Goal: Task Accomplishment & Management: Complete application form

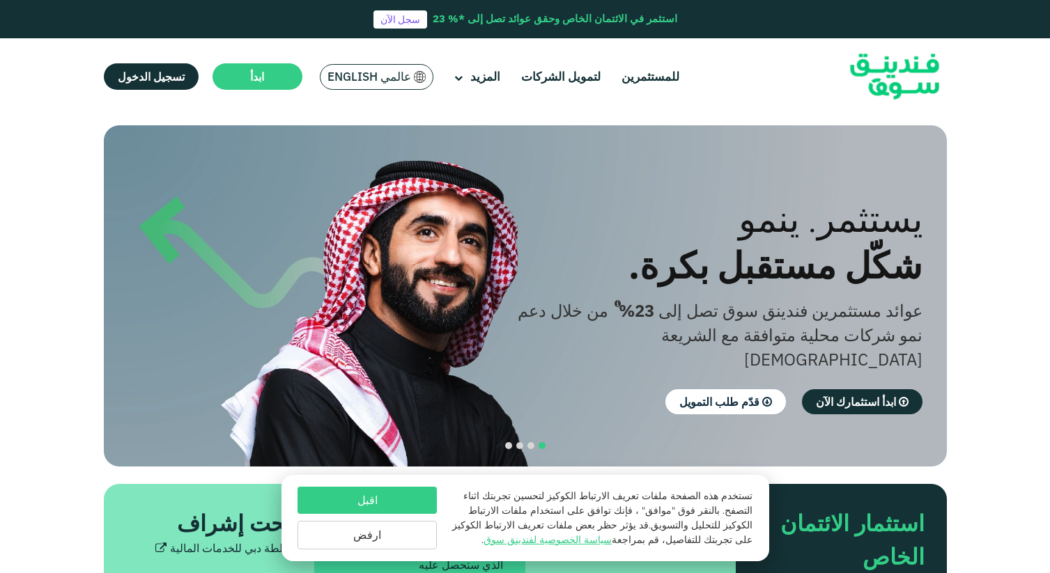
click at [364, 67] on div "عالمي English" at bounding box center [377, 77] width 114 height 26
click at [367, 84] on div "عالمي English" at bounding box center [377, 77] width 114 height 26
click at [390, 79] on span "عالمي English" at bounding box center [369, 77] width 84 height 16
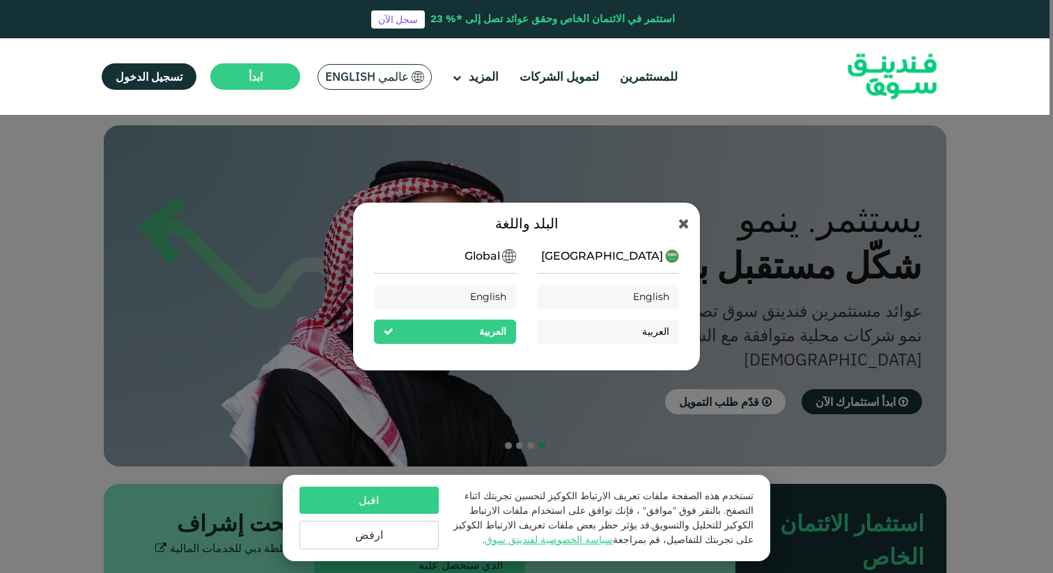
click at [564, 344] on div "Saudi Arabia English العربية" at bounding box center [608, 301] width 142 height 107
click at [564, 336] on div "العربية" at bounding box center [608, 332] width 142 height 24
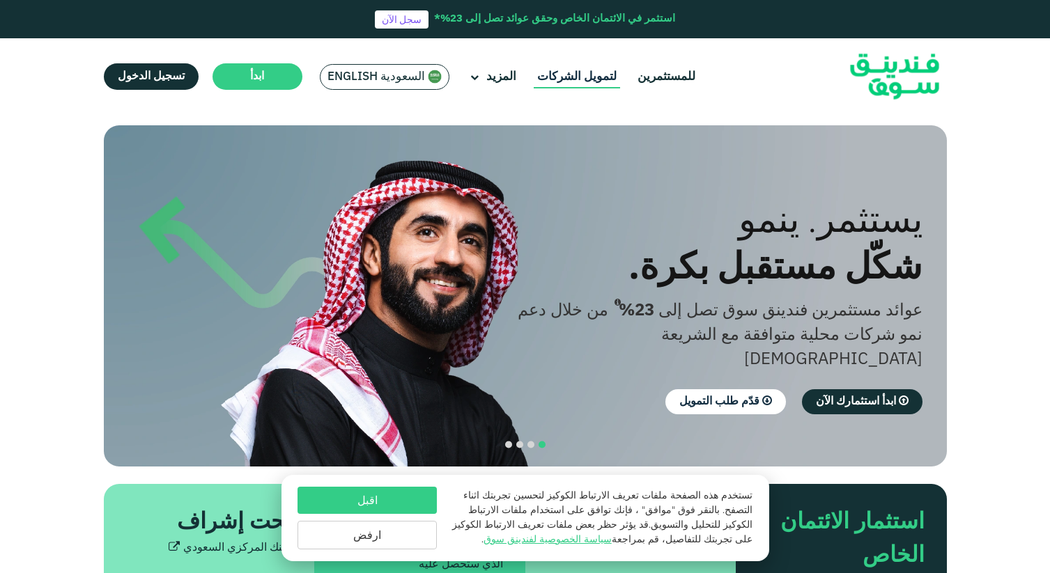
click at [584, 79] on link "لتمويل الشركات" at bounding box center [577, 76] width 86 height 23
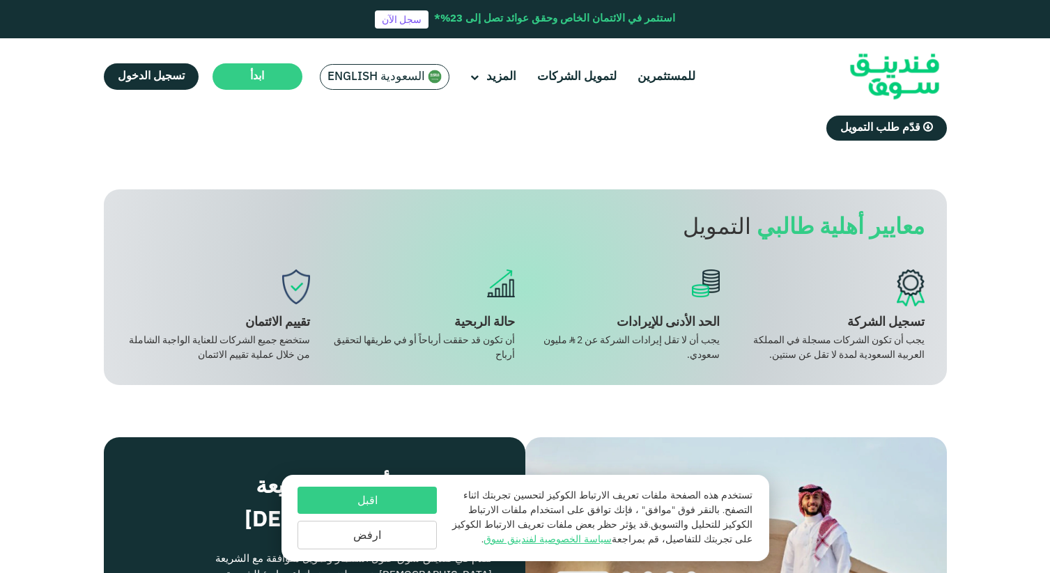
scroll to position [833, 0]
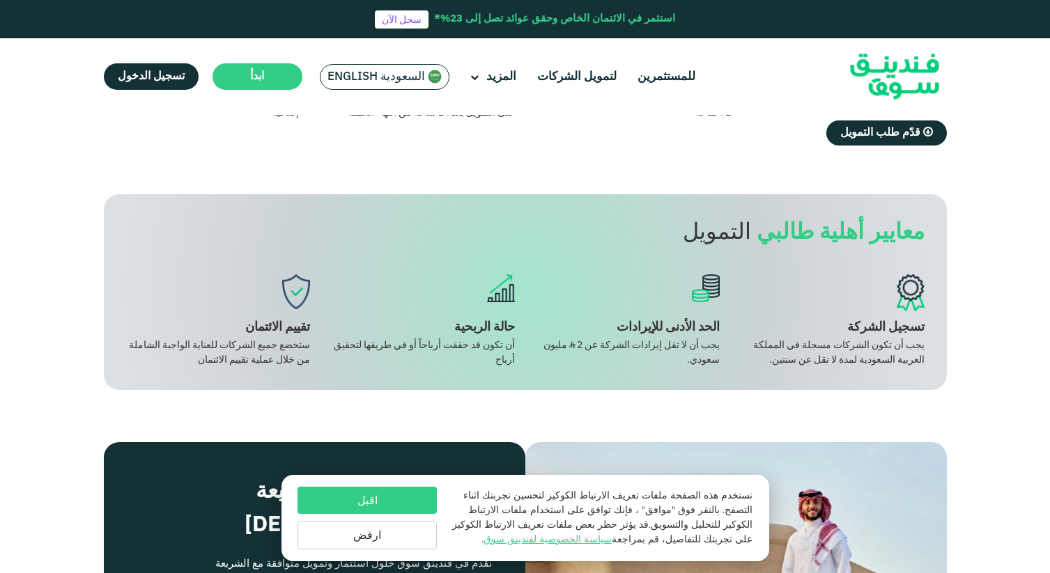
click at [862, 172] on div "لا توجد رسوم للسداد المبكر" at bounding box center [833, 164] width 184 height 15
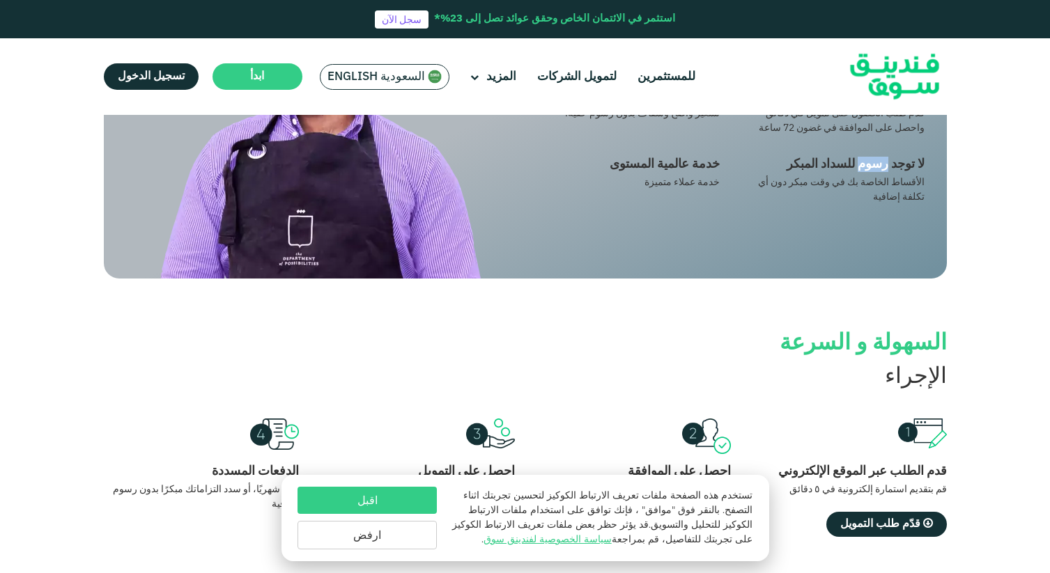
click at [862, 172] on div "لا توجد رسوم للسداد المبكر" at bounding box center [833, 164] width 184 height 15
click at [385, 536] on button "ارفض" at bounding box center [366, 535] width 139 height 29
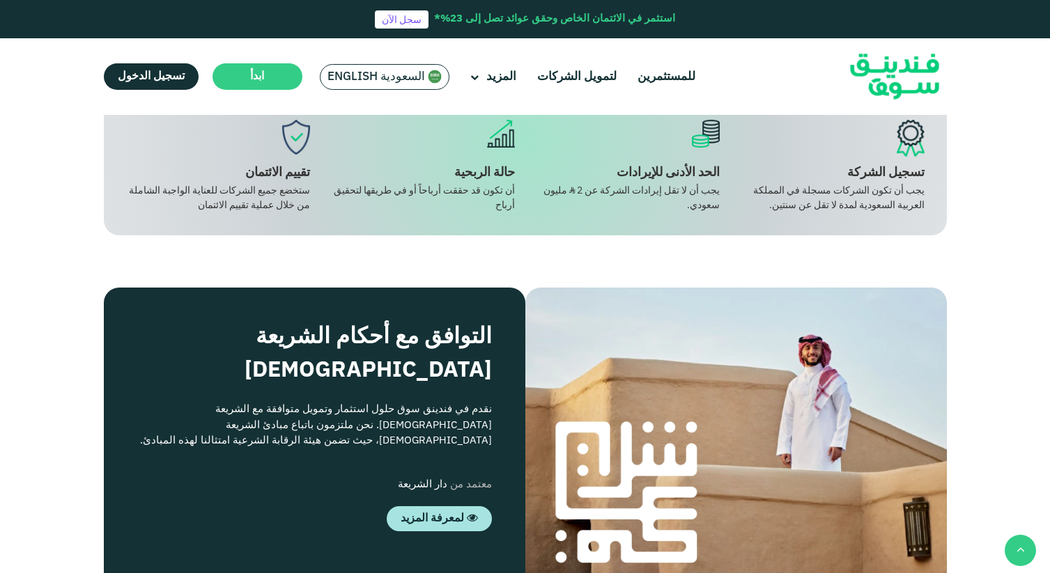
scroll to position [1380, 0]
